Goal: Task Accomplishment & Management: Use online tool/utility

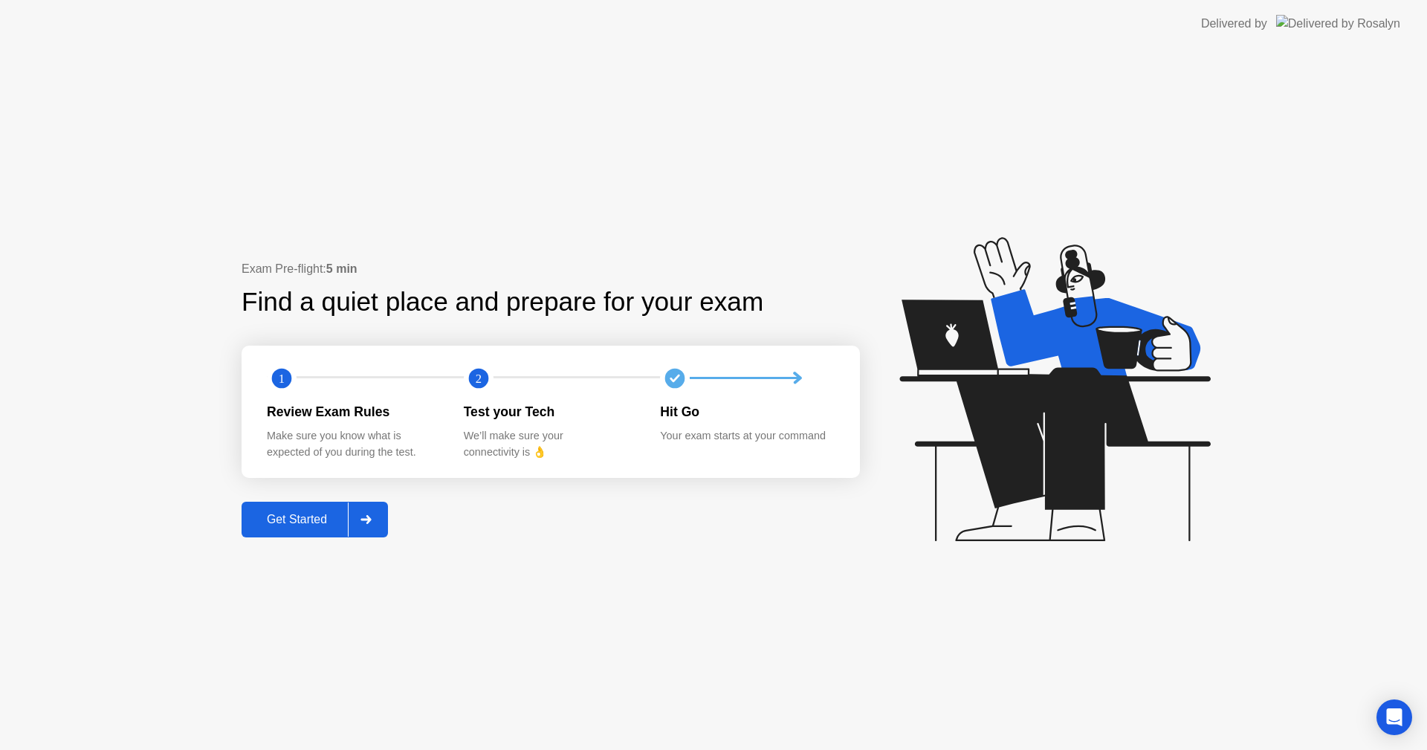
click at [300, 526] on div "Get Started" at bounding box center [297, 519] width 102 height 13
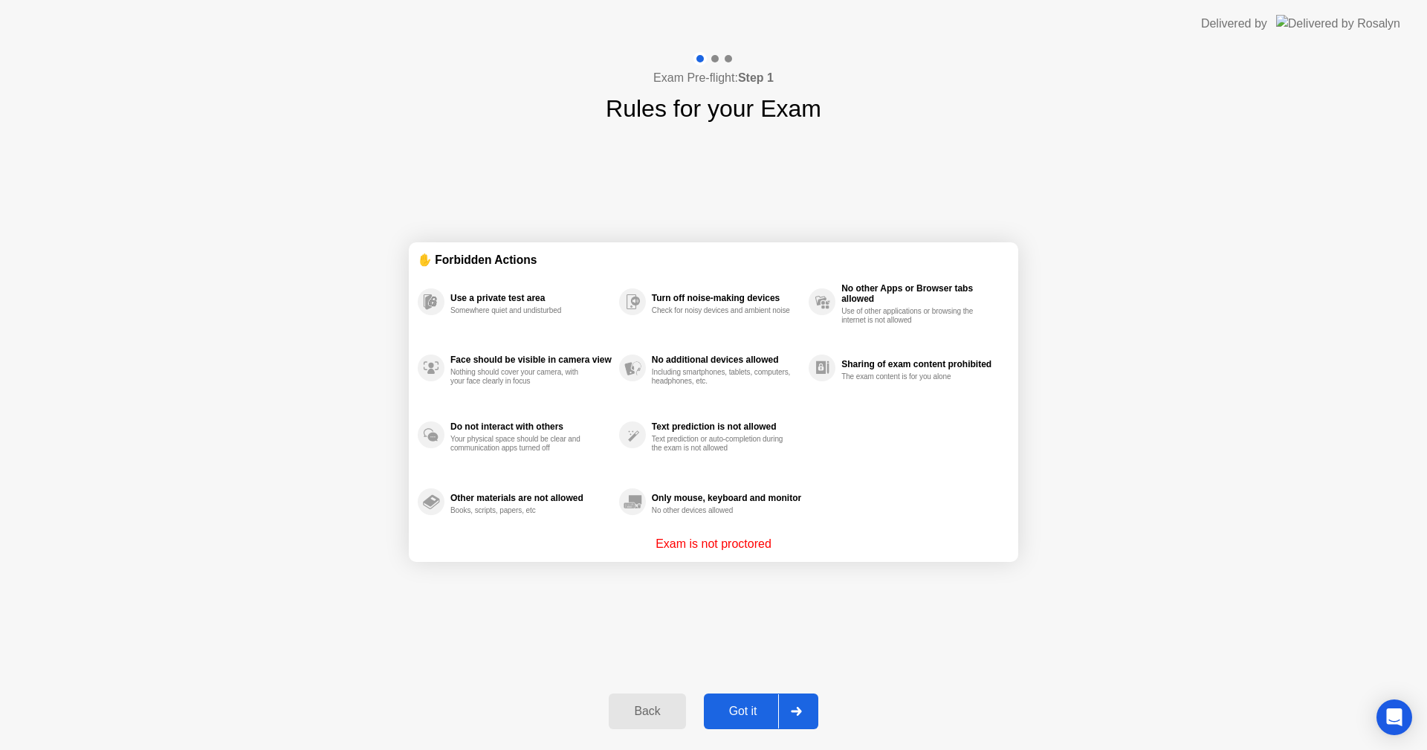
click at [769, 713] on div "Got it" at bounding box center [743, 710] width 70 height 13
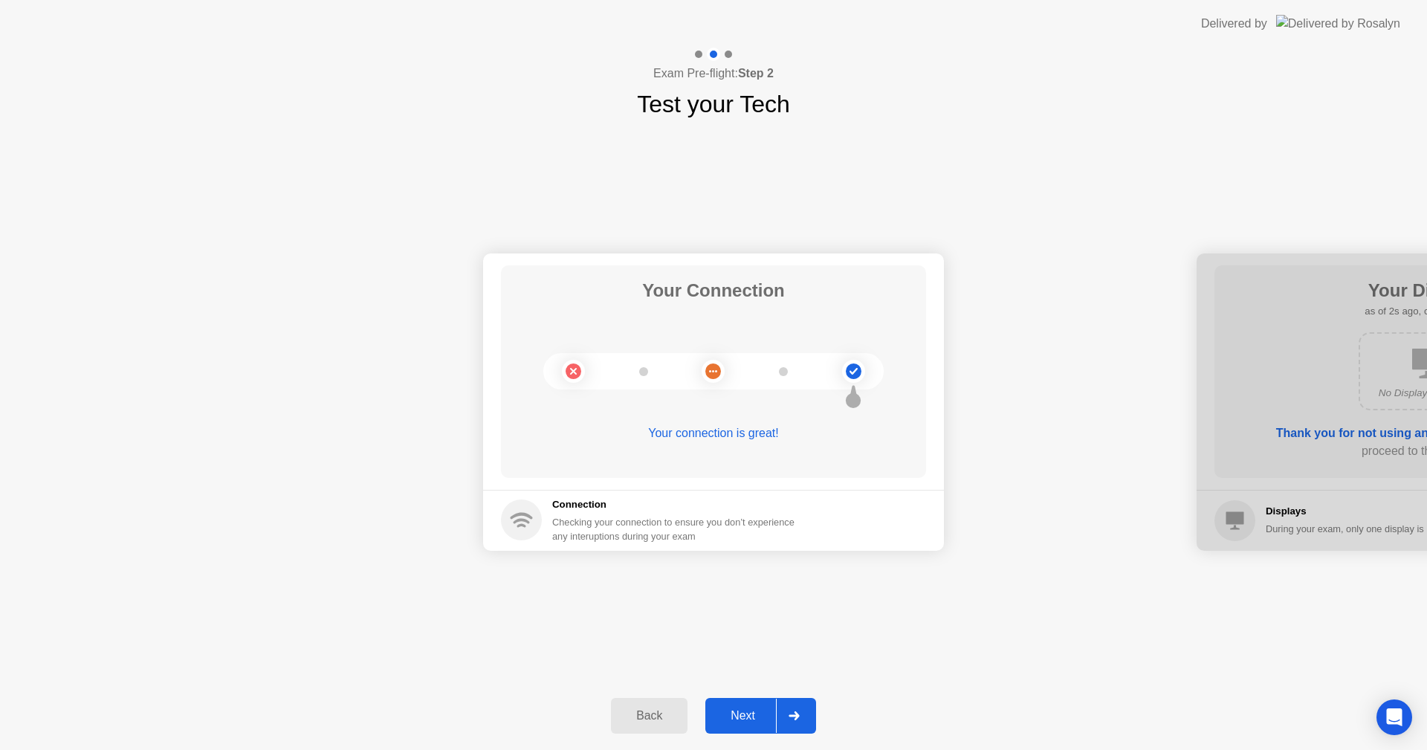
click at [763, 716] on div "Next" at bounding box center [743, 715] width 66 height 13
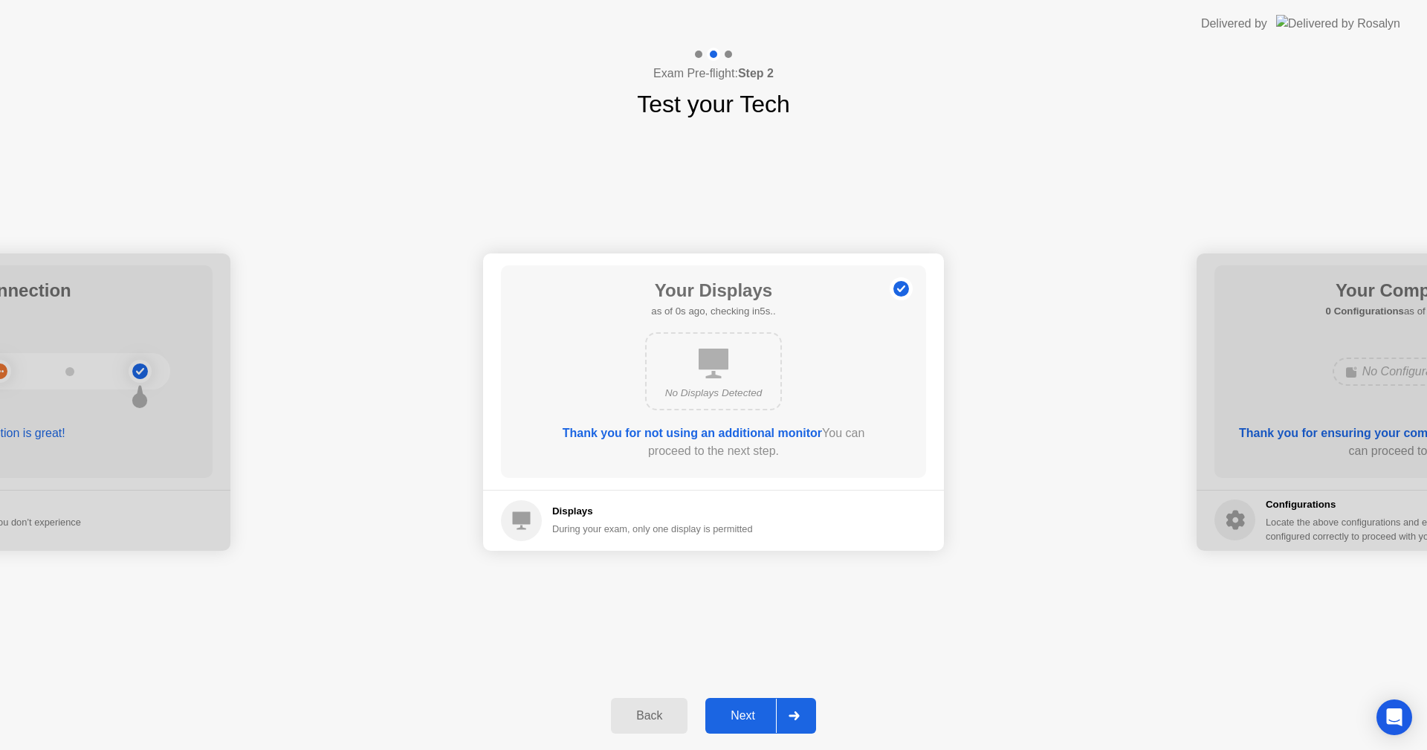
click at [763, 716] on div "Next" at bounding box center [743, 715] width 66 height 13
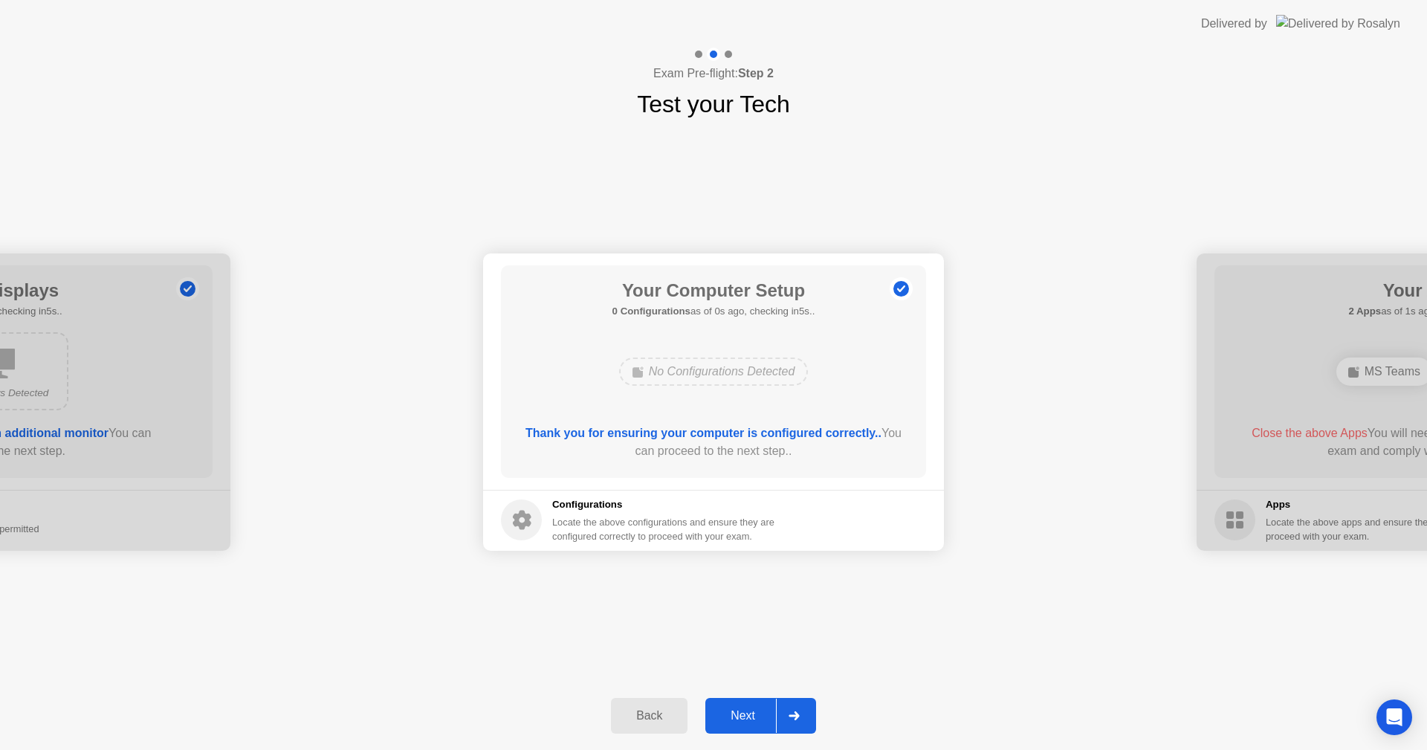
click at [763, 716] on div "Next" at bounding box center [743, 715] width 66 height 13
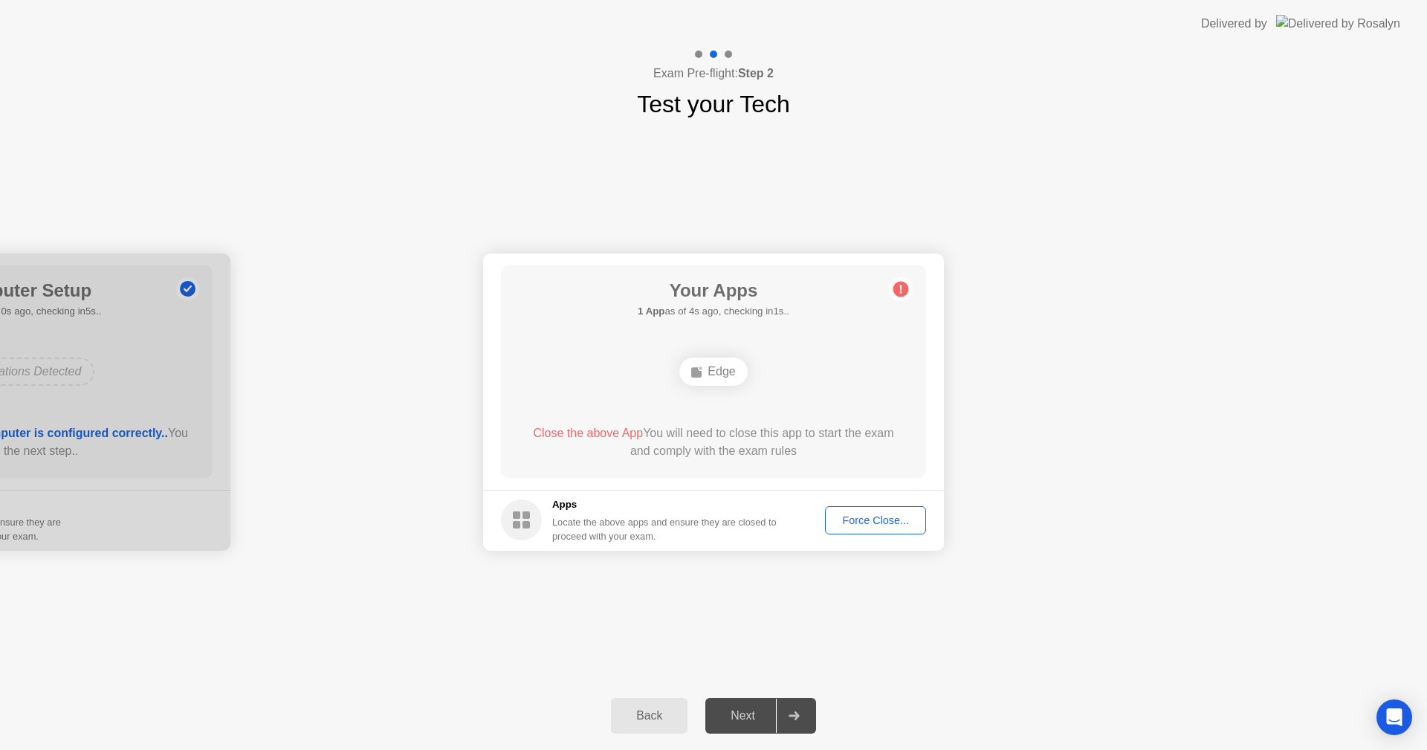
click at [868, 518] on div "Force Close..." at bounding box center [875, 520] width 91 height 12
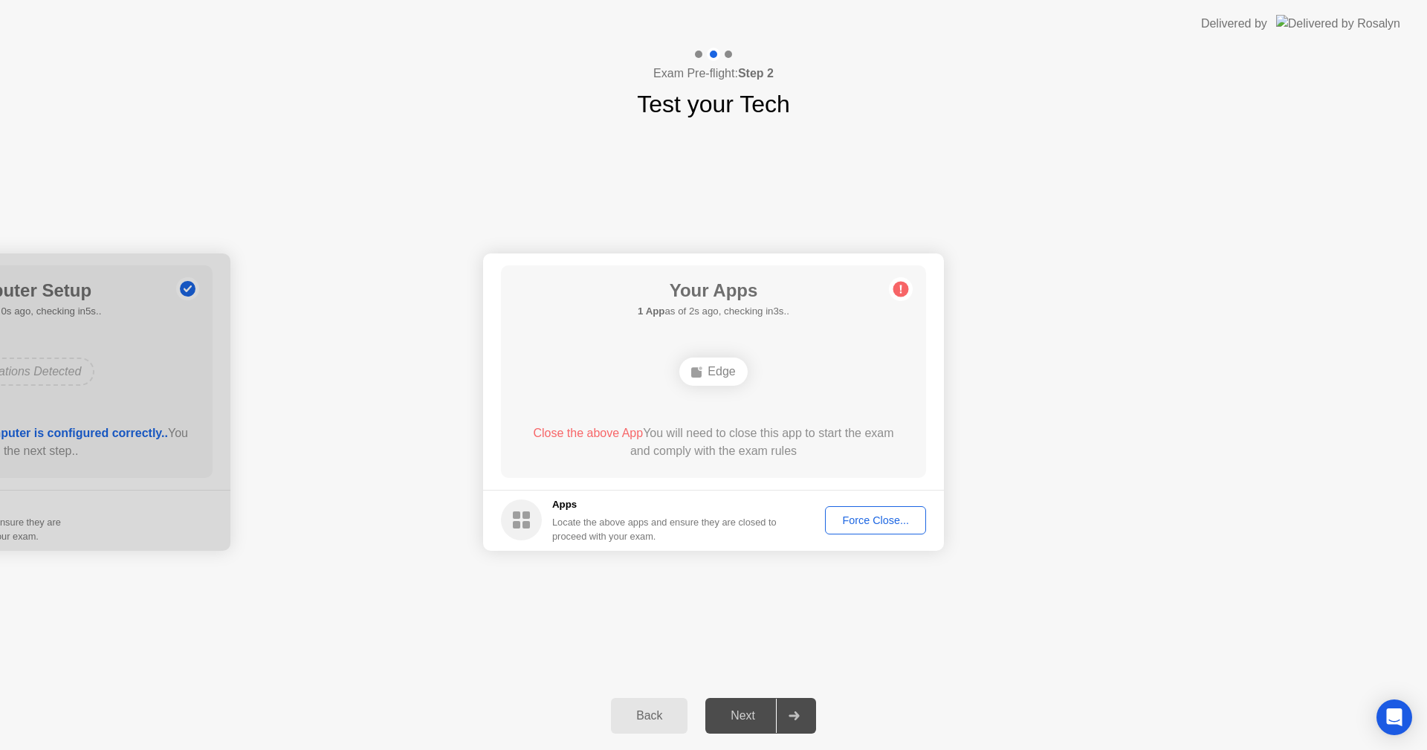
click at [856, 507] on button "Force Close..." at bounding box center [875, 520] width 101 height 28
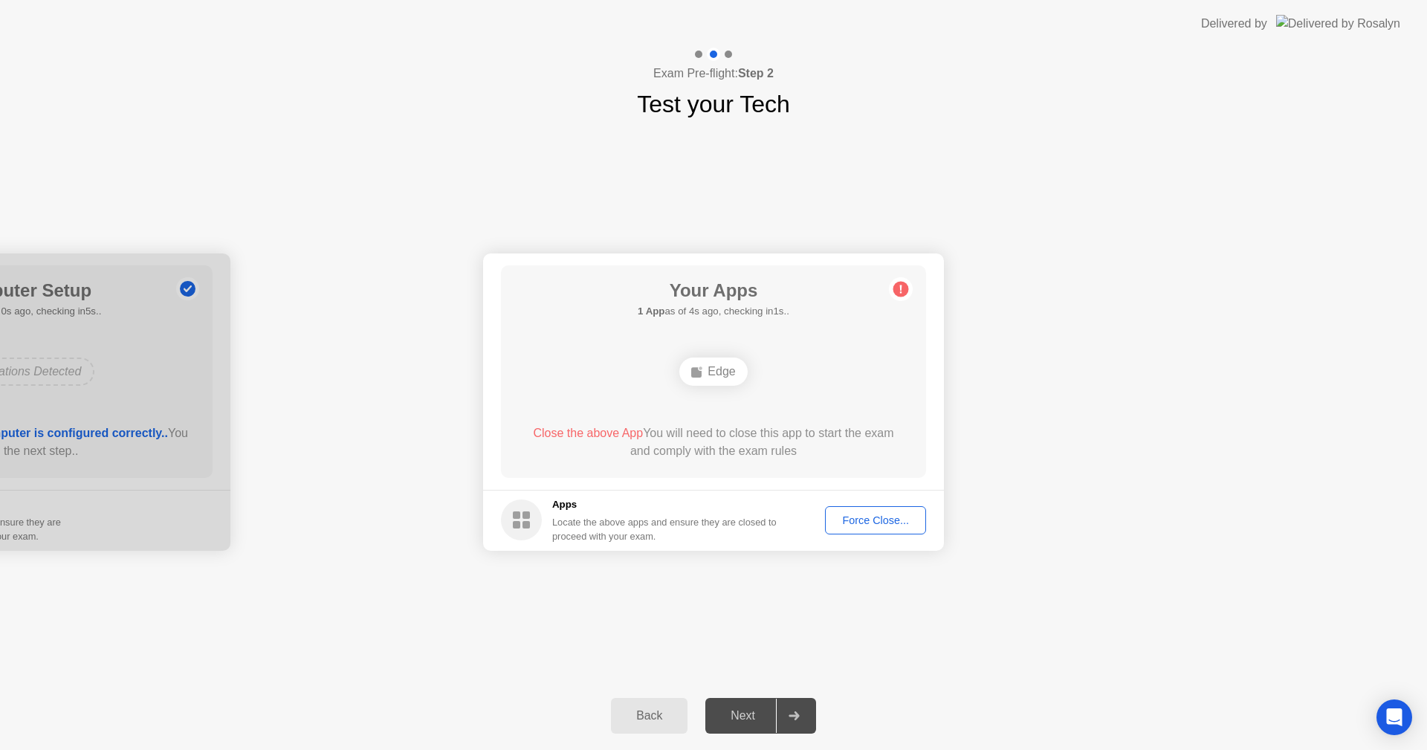
click at [981, 633] on div "Your Connection Your connection is great! Connection Checking your connection t…" at bounding box center [713, 401] width 1427 height 559
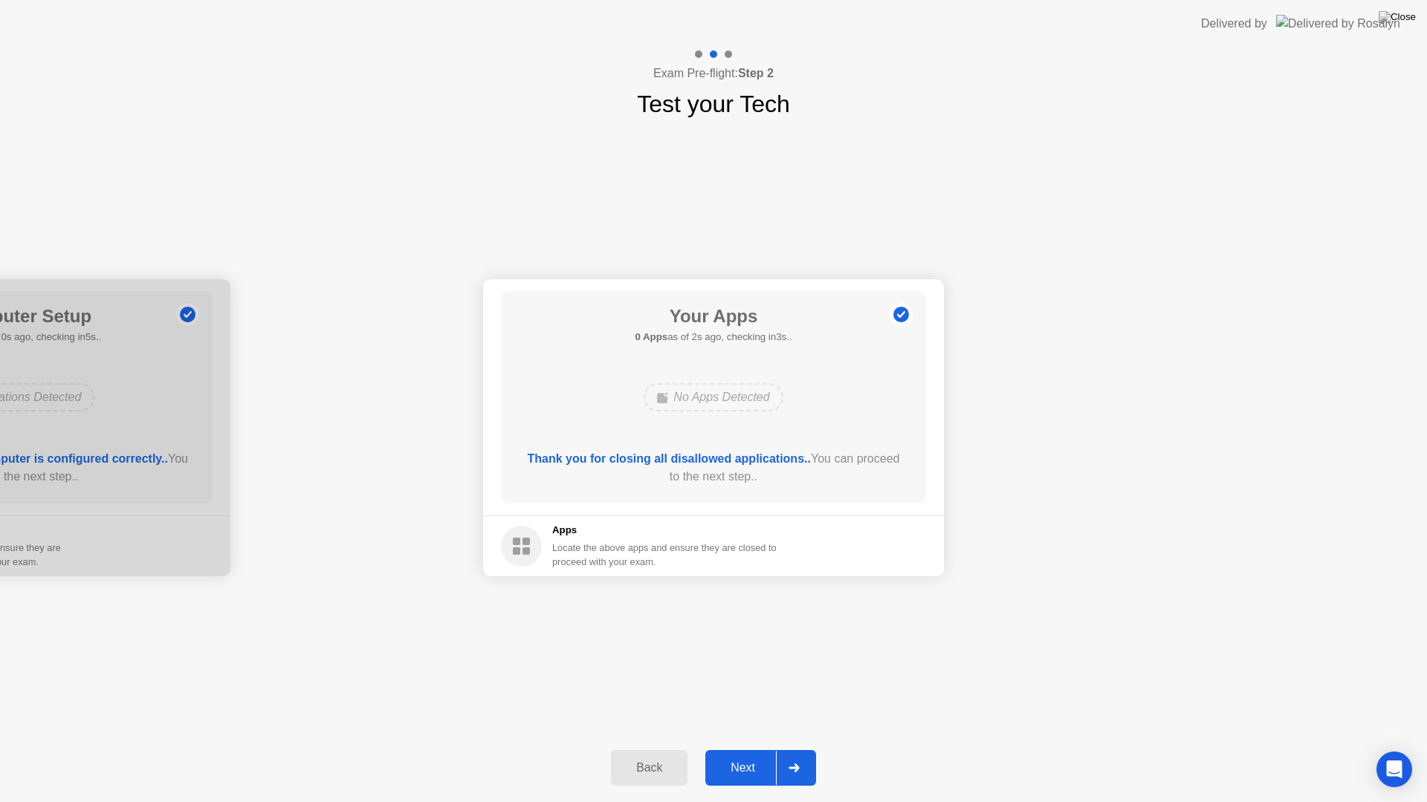
click at [747, 749] on button "Next" at bounding box center [760, 768] width 111 height 36
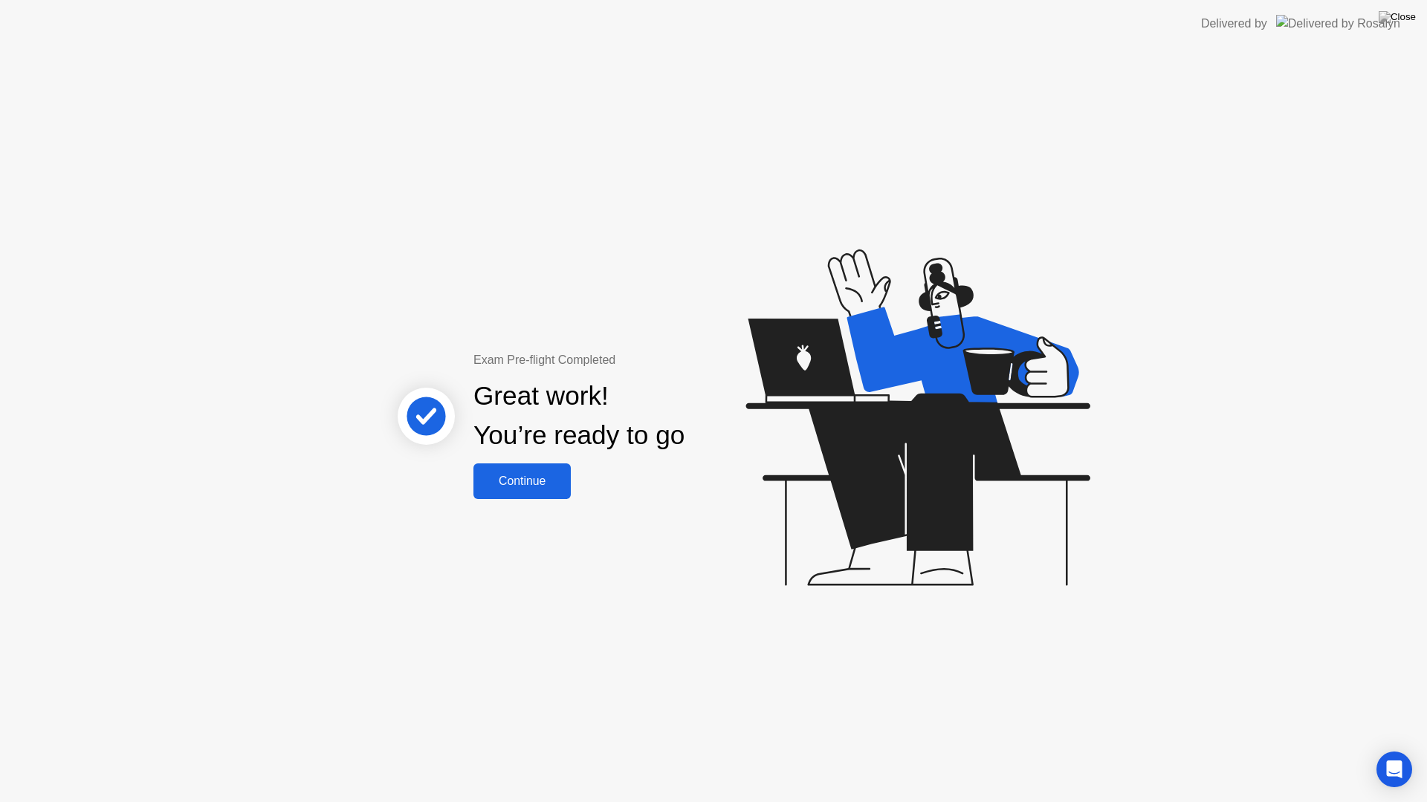
click at [503, 471] on button "Continue" at bounding box center [521, 482] width 97 height 36
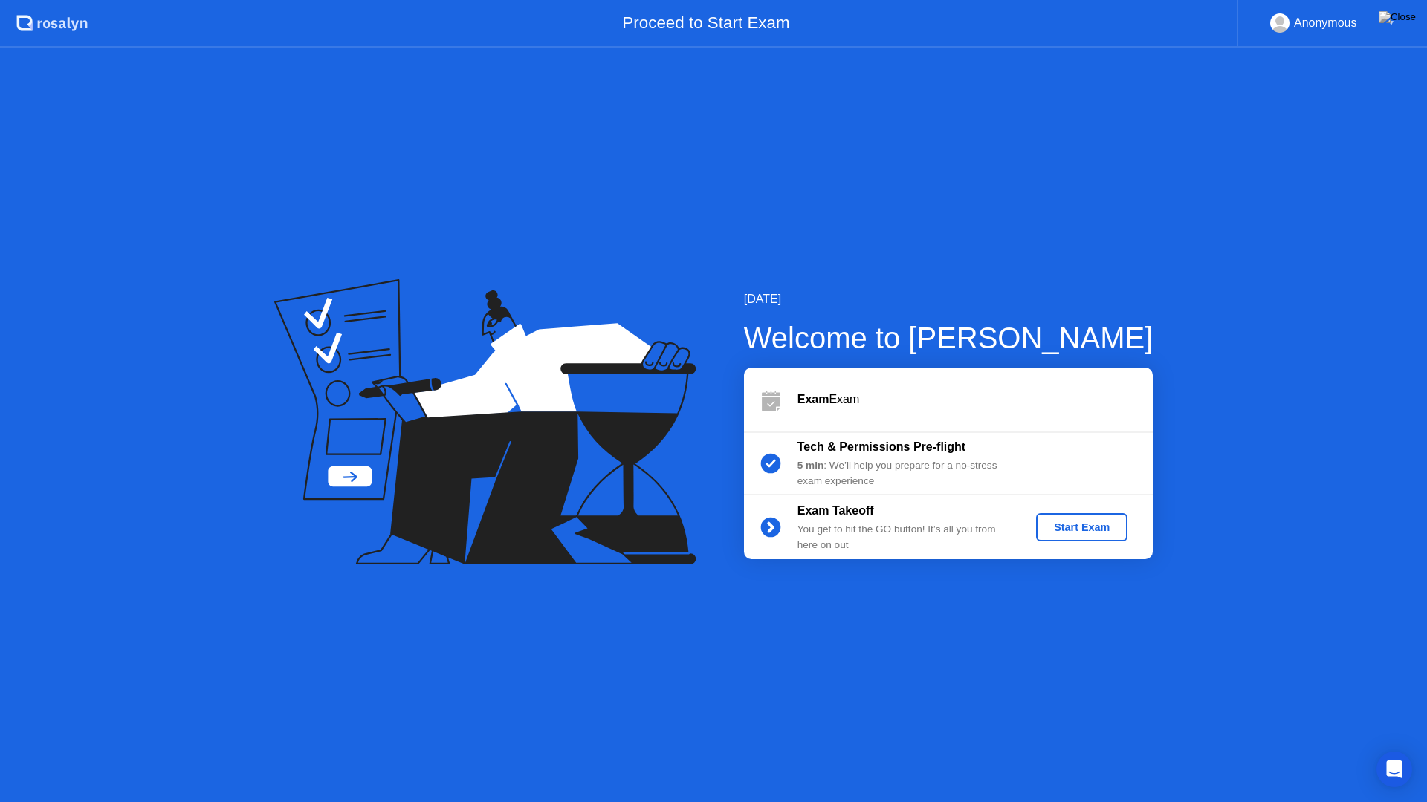
click at [1076, 530] on div "Start Exam" at bounding box center [1082, 528] width 80 height 12
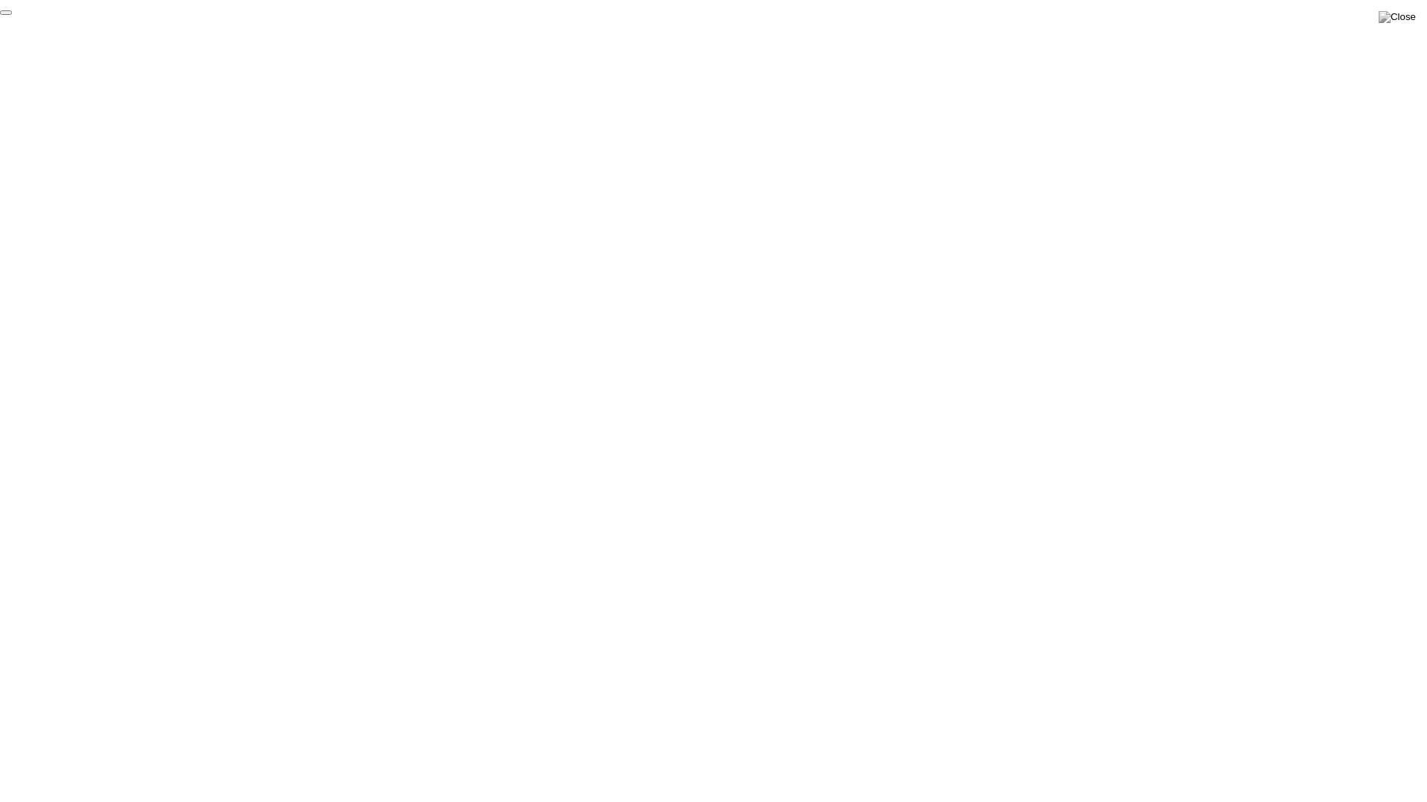
click div "End Proctoring Session"
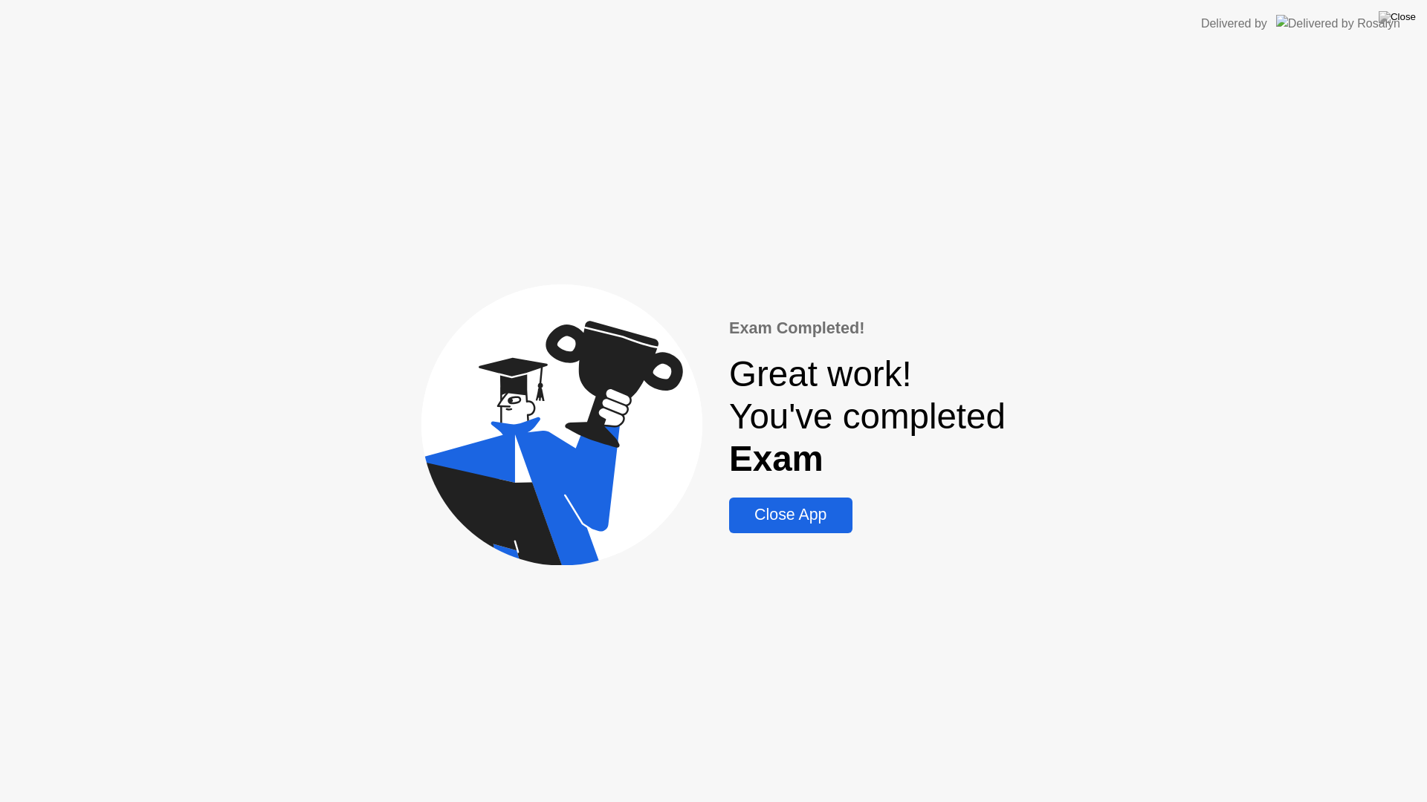
click at [820, 519] on div "Close App" at bounding box center [790, 515] width 114 height 19
